Goal: Find contact information: Find contact information

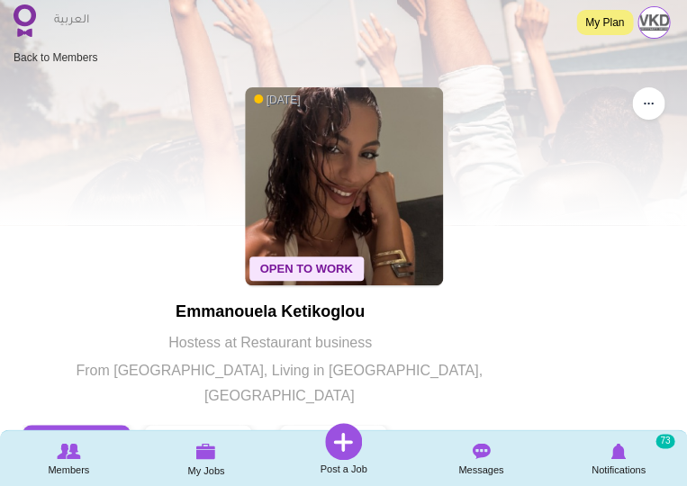
click at [23, 25] on img at bounding box center [25, 21] width 23 height 32
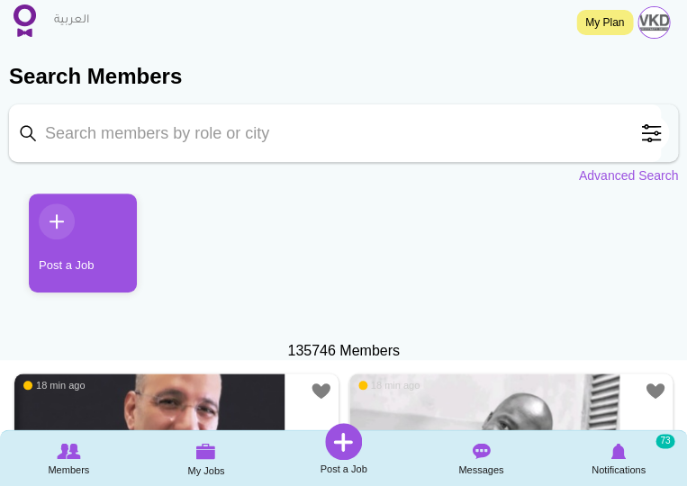
click at [235, 150] on input "Keyword" at bounding box center [335, 133] width 652 height 58
type input "[PERSON_NAME]"
click button "Search" at bounding box center [0, 0] width 0 height 0
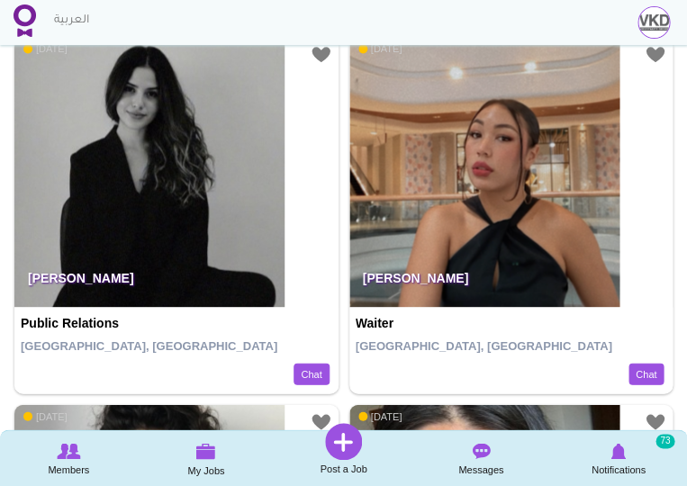
scroll to position [386, 0]
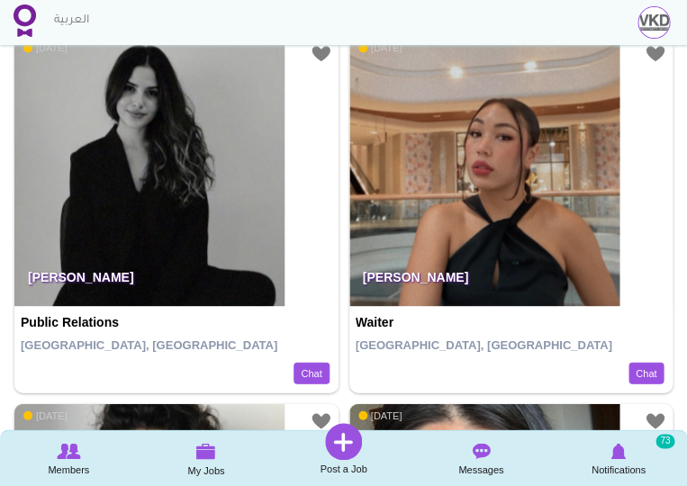
click at [422, 244] on img at bounding box center [484, 171] width 270 height 270
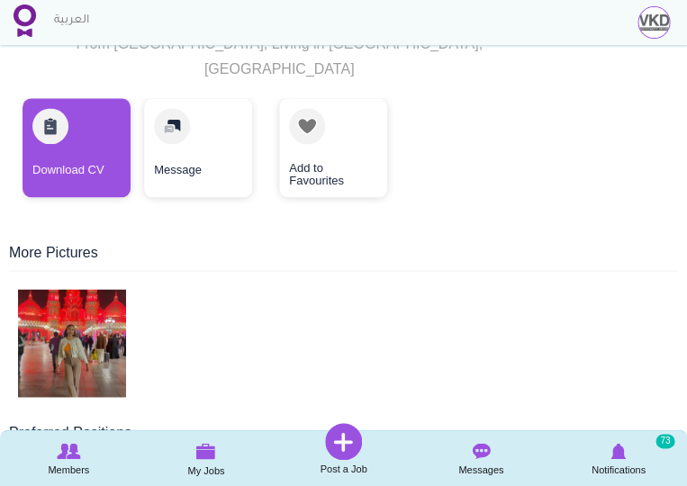
scroll to position [333, 0]
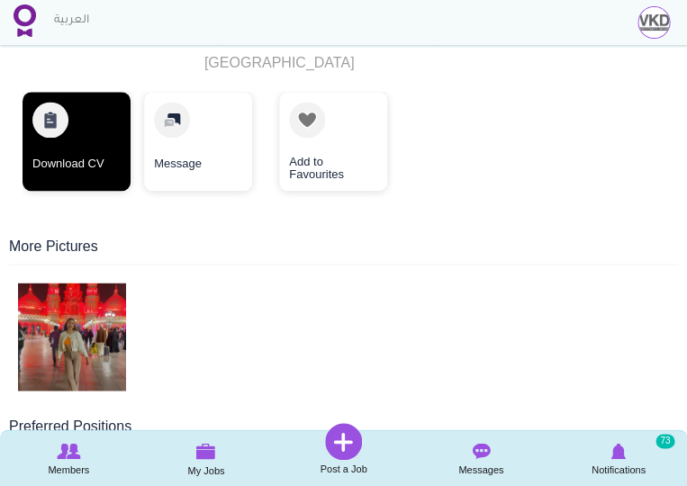
click at [74, 149] on link "Download CV" at bounding box center [77, 141] width 108 height 99
